Goal: Book appointment/travel/reservation

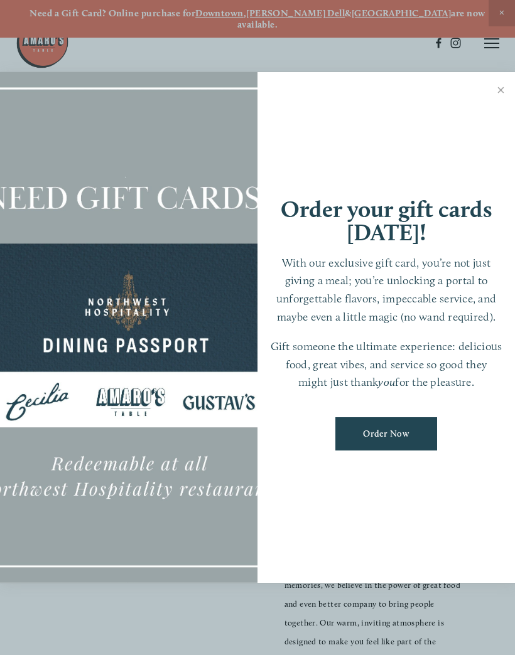
click at [213, 507] on div at bounding box center [128, 327] width 257 height 511
click at [496, 42] on div at bounding box center [257, 327] width 515 height 655
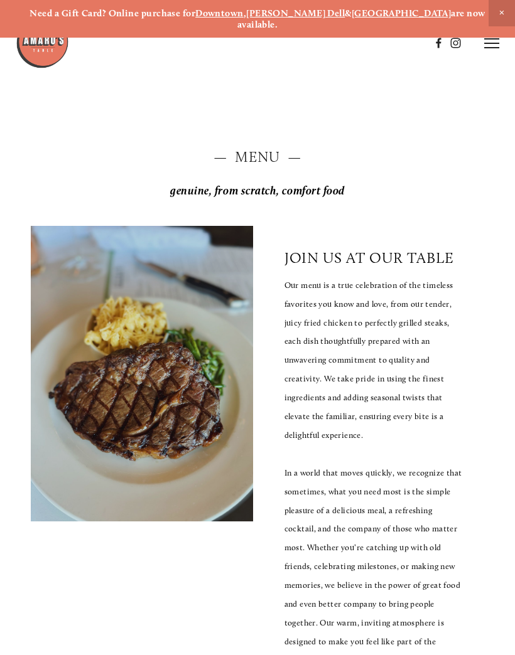
click at [496, 41] on icon at bounding box center [491, 43] width 15 height 11
click at [416, 42] on span "Reserve" at bounding box center [411, 43] width 29 height 11
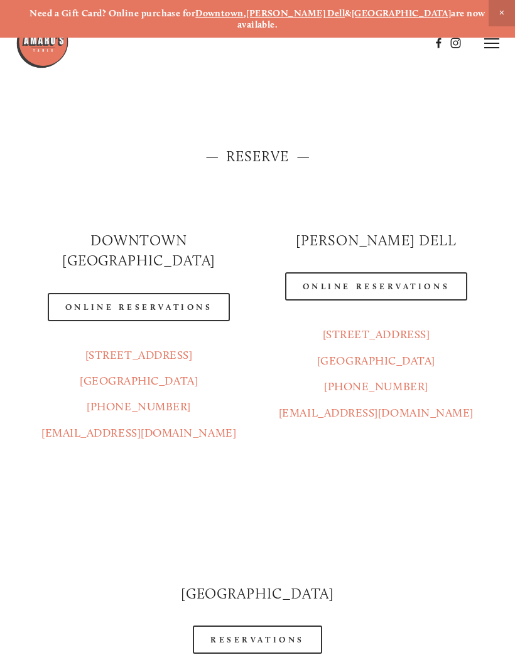
click at [157, 293] on link "Online Reservations" at bounding box center [139, 307] width 182 height 28
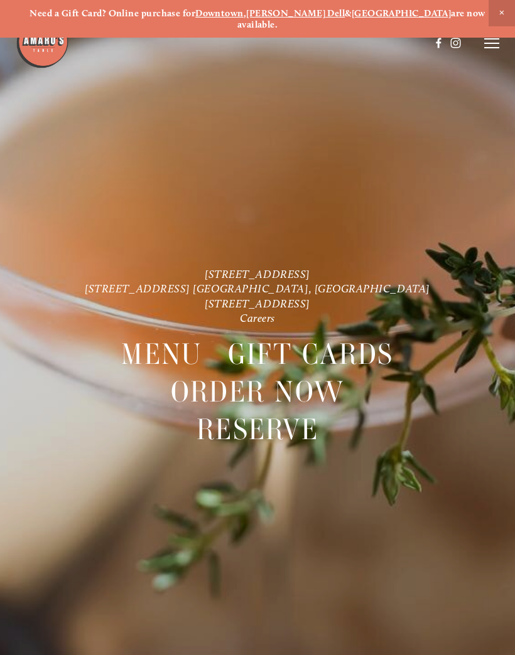
click at [499, 40] on icon at bounding box center [491, 43] width 15 height 11
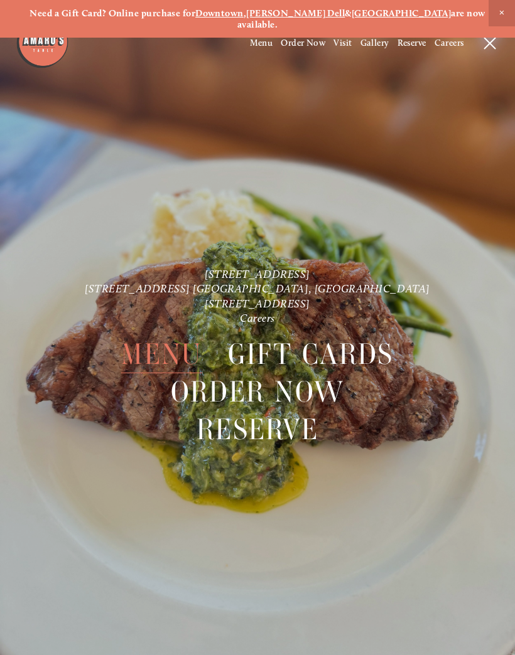
click at [269, 41] on span "Menu" at bounding box center [261, 43] width 23 height 11
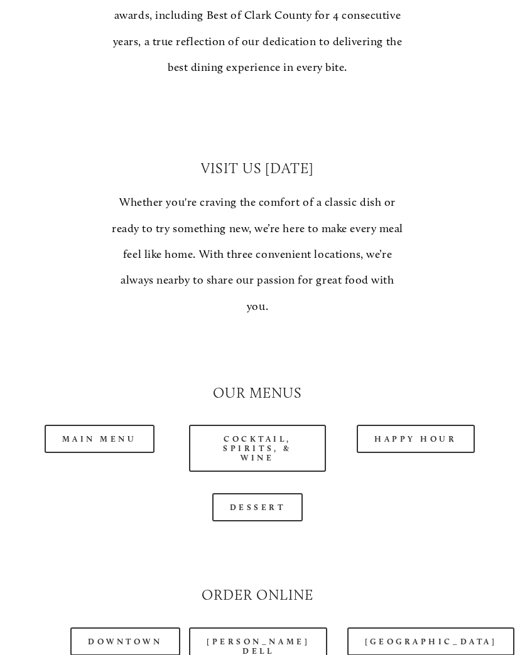
scroll to position [836, 0]
click at [110, 425] on link "Main Menu" at bounding box center [100, 439] width 110 height 28
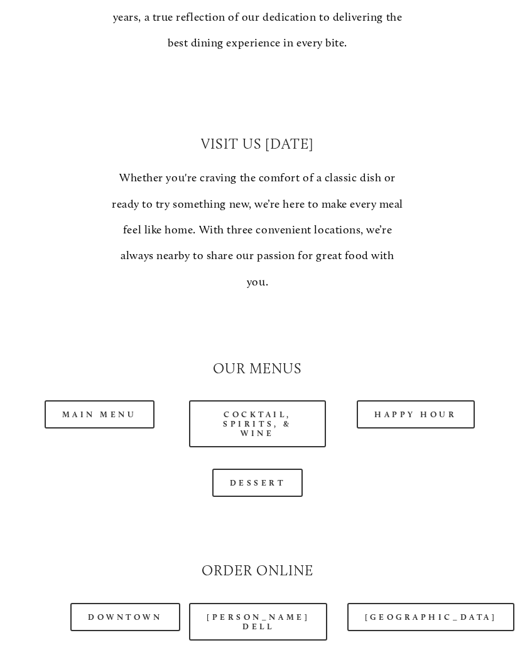
click at [429, 400] on link "Happy Hour" at bounding box center [415, 414] width 118 height 28
